Goal: Navigation & Orientation: Understand site structure

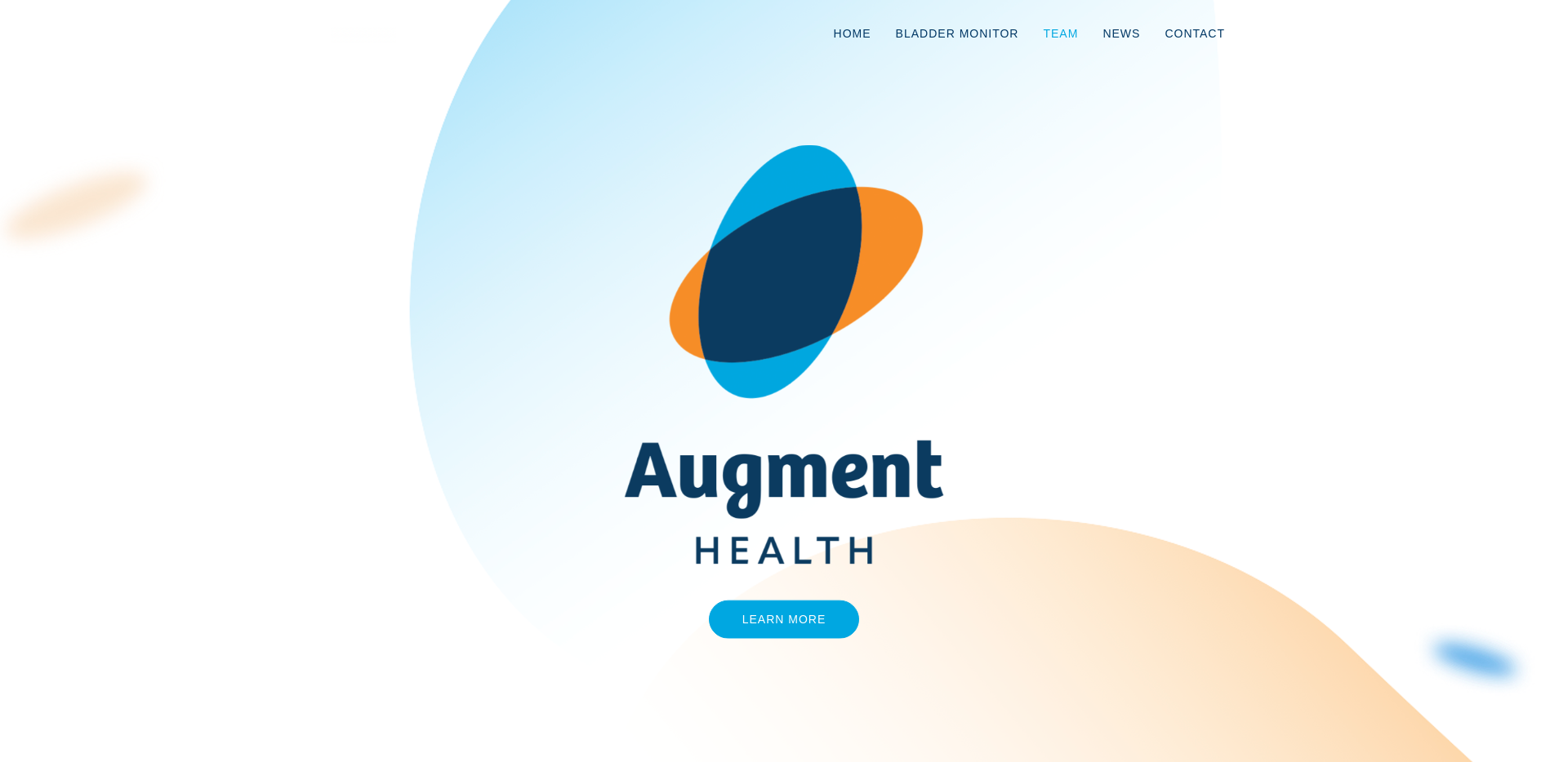
click at [1061, 40] on link "Team" at bounding box center [1060, 34] width 60 height 54
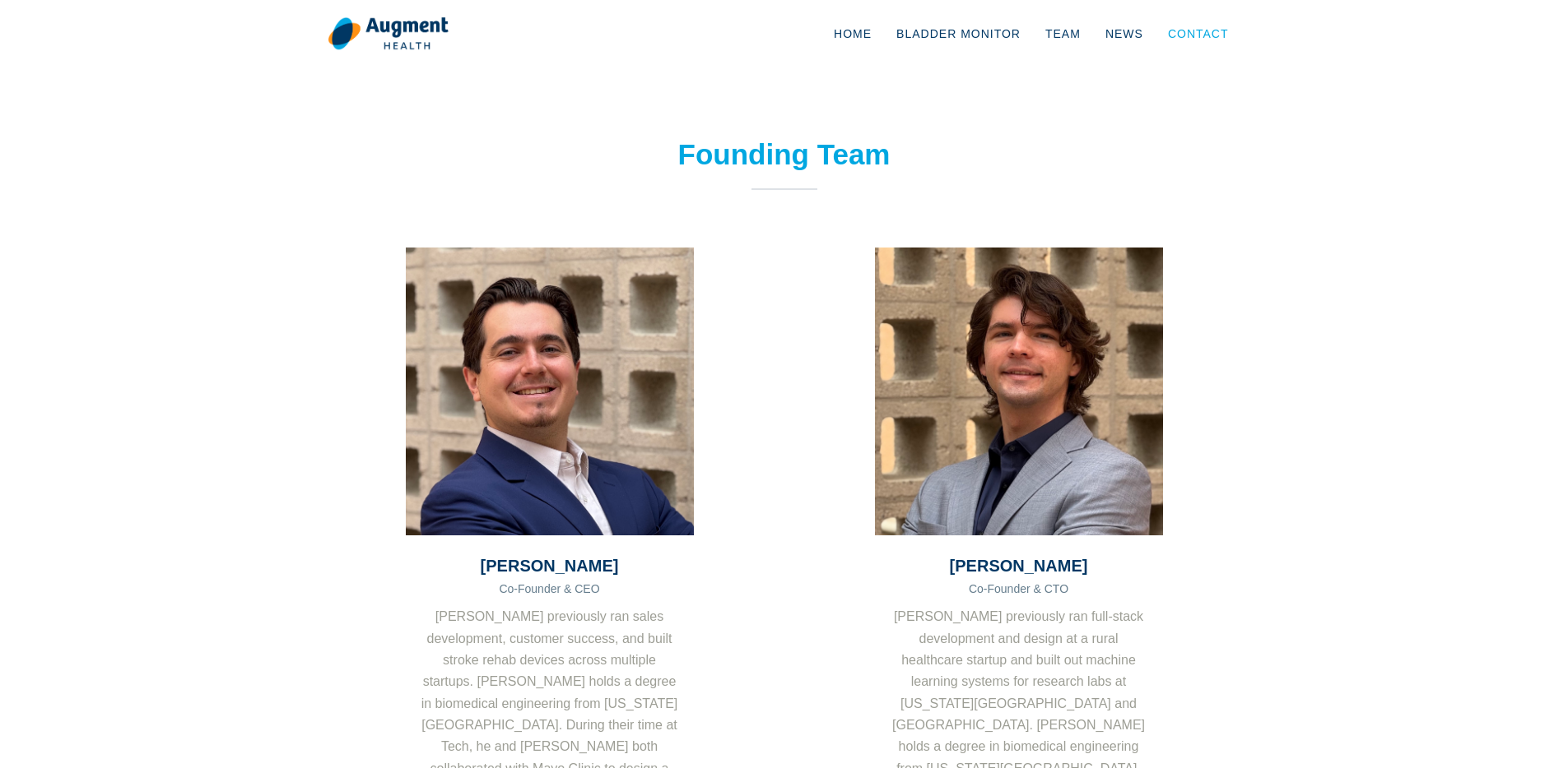
click at [1201, 39] on link "Contact" at bounding box center [1198, 34] width 86 height 54
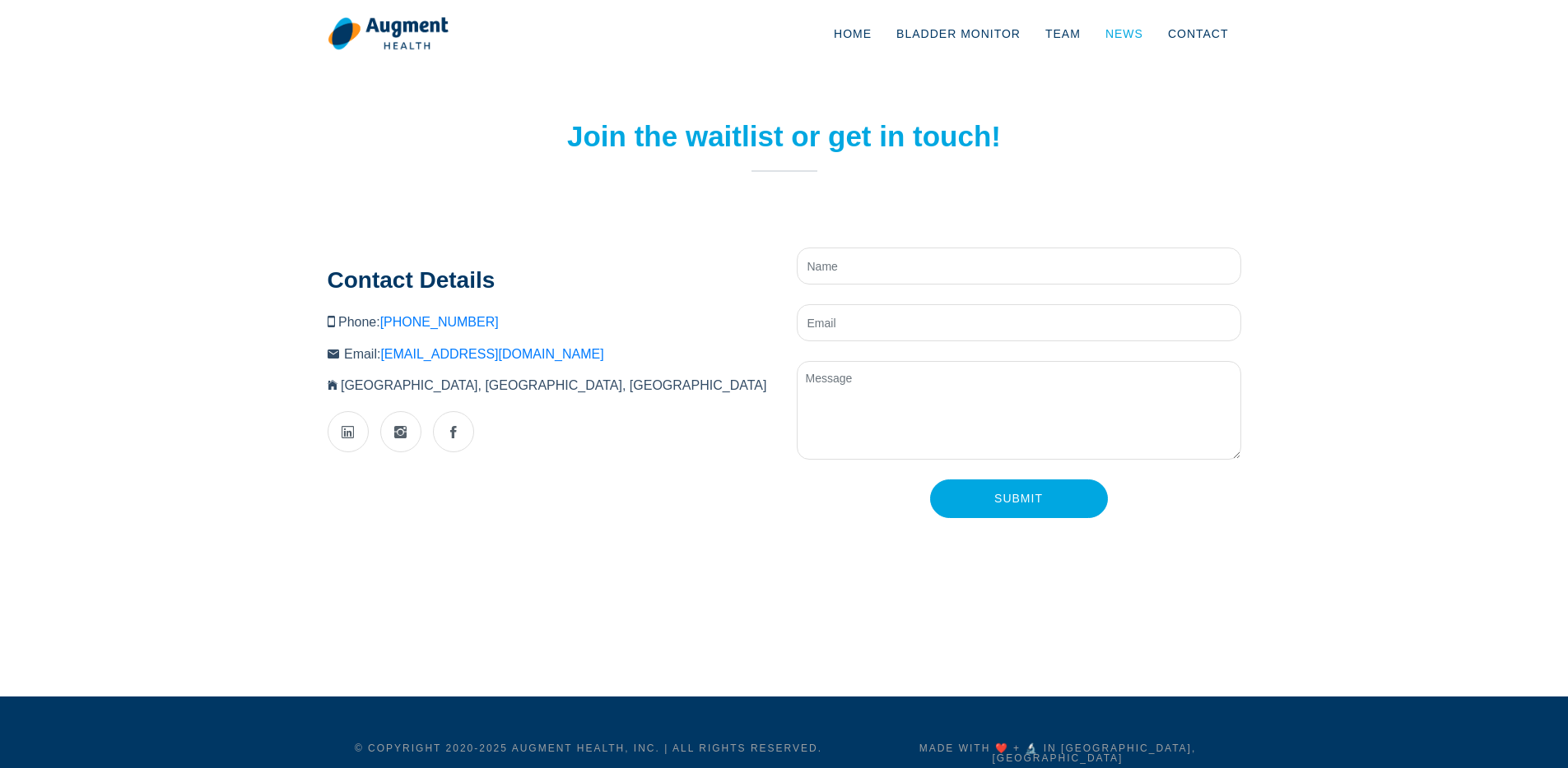
click at [1105, 40] on link "News" at bounding box center [1124, 34] width 63 height 54
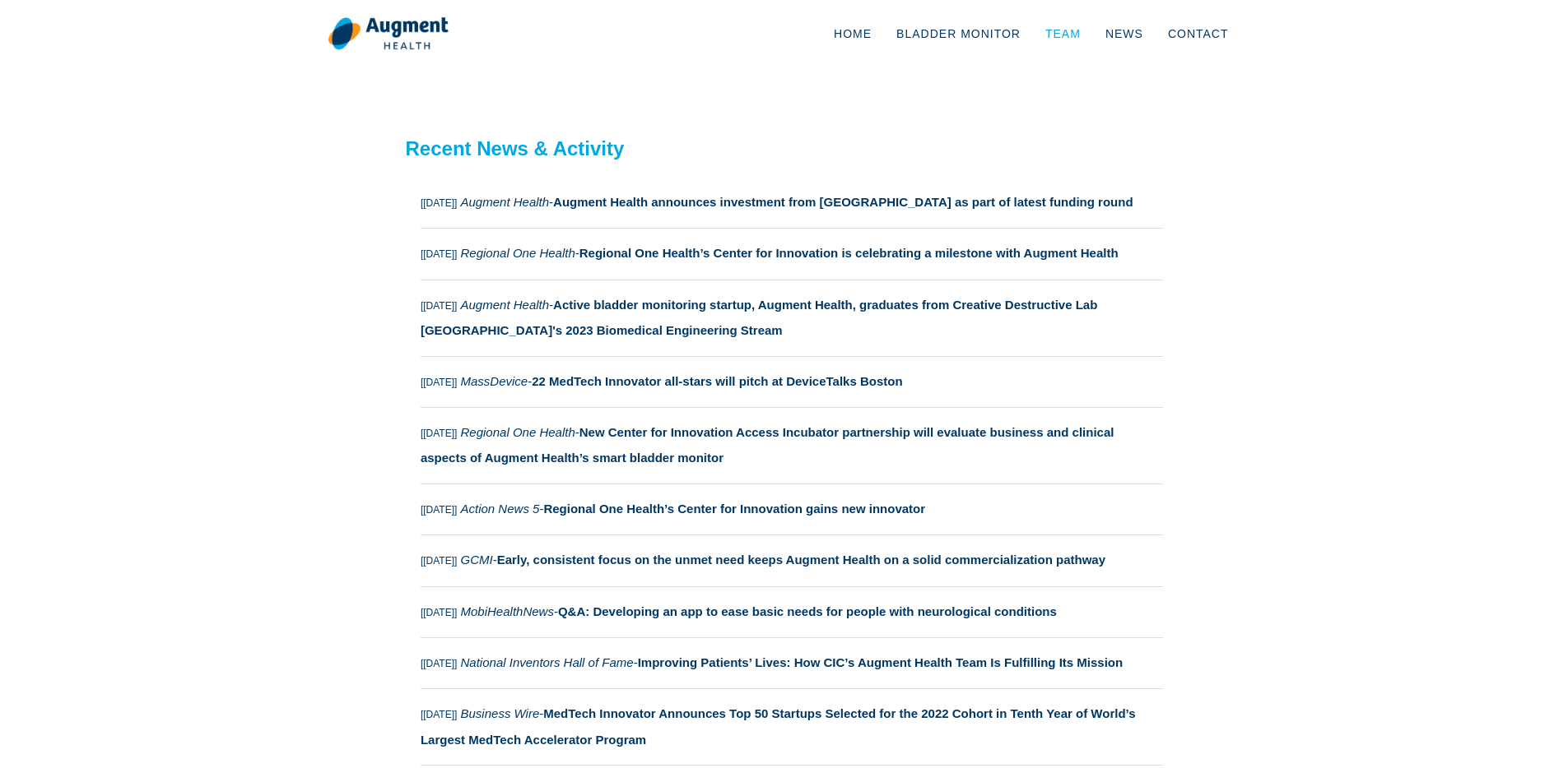
click at [1084, 34] on link "Team" at bounding box center [1063, 34] width 60 height 54
